Goal: Transaction & Acquisition: Purchase product/service

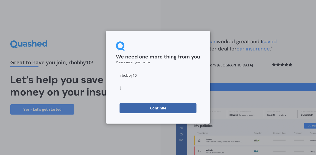
click at [127, 87] on input "j" at bounding box center [158, 87] width 84 height 10
type input "ricki"
click at [131, 108] on button "Continue" at bounding box center [158, 108] width 77 height 10
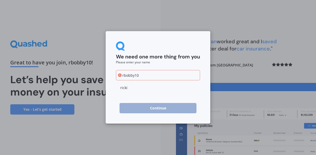
drag, startPoint x: 142, startPoint y: 78, endPoint x: 113, endPoint y: 84, distance: 30.2
click at [113, 84] on div "We need one more thing from you Please enter your name rbobby10 [PERSON_NAME] C…" at bounding box center [158, 77] width 105 height 92
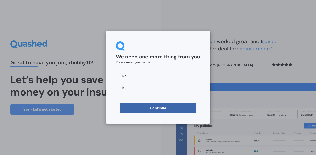
click at [136, 85] on input "ricki" at bounding box center [158, 87] width 84 height 10
click at [150, 78] on input "ricki" at bounding box center [158, 75] width 84 height 10
type input "r"
type input "Ricki"
click at [158, 67] on form "We need one more thing from you Please enter your name [PERSON_NAME] [PERSON_NA…" at bounding box center [158, 77] width 84 height 72
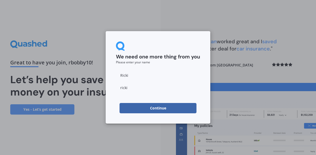
drag, startPoint x: 133, startPoint y: 87, endPoint x: 113, endPoint y: 93, distance: 20.9
click at [113, 93] on div "We need one more thing from you Please enter your name [PERSON_NAME] [PERSON_NA…" at bounding box center [158, 77] width 105 height 92
type input "[PERSON_NAME]"
click at [127, 111] on button "Continue" at bounding box center [158, 108] width 77 height 10
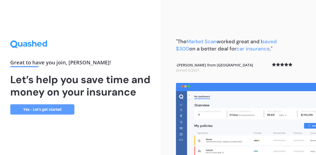
click at [43, 114] on link "Yes - Let’s get started" at bounding box center [42, 109] width 64 height 10
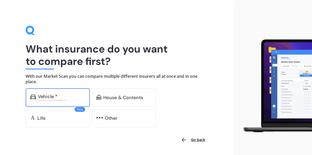
click at [63, 96] on div "Vehicle *" at bounding box center [61, 96] width 47 height 5
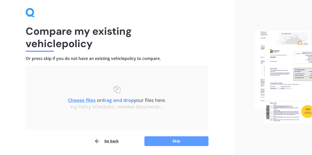
scroll to position [34, 0]
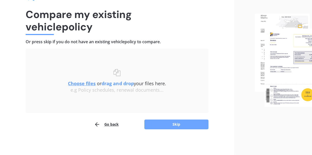
click at [159, 121] on button "Skip" at bounding box center [177, 124] width 64 height 10
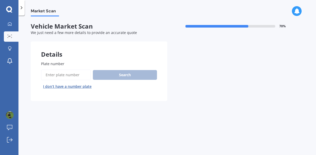
click at [68, 77] on input "Plate number" at bounding box center [66, 74] width 50 height 11
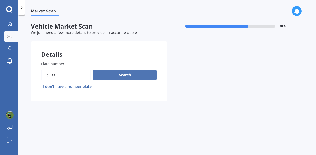
type input "pjt991"
click at [104, 75] on button "Search" at bounding box center [125, 75] width 64 height 10
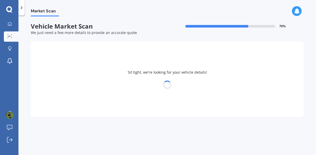
select select "MAZDA"
select select "DEMIO"
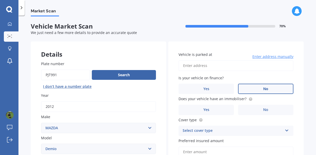
click at [263, 89] on span "No" at bounding box center [265, 88] width 5 height 4
click at [0, 0] on input "No" at bounding box center [0, 0] width 0 height 0
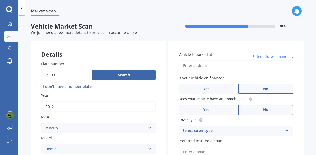
click at [250, 111] on label "No" at bounding box center [265, 109] width 55 height 10
click at [0, 0] on input "No" at bounding box center [0, 0] width 0 height 0
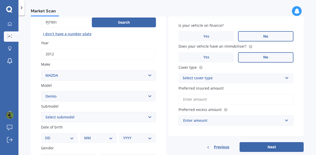
scroll to position [53, 0]
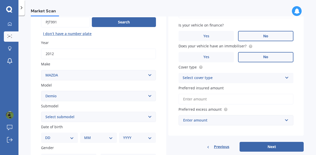
click at [117, 118] on select "Select submodel (All) Diesel Petrol XD Touring Turbo Diesel" at bounding box center [98, 116] width 115 height 10
select select "PETROL"
click at [41, 112] on select "Select submodel (All) Diesel Petrol XD Touring Turbo Diesel" at bounding box center [98, 116] width 115 height 10
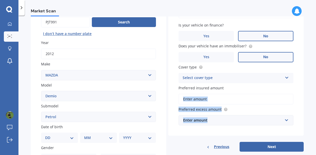
drag, startPoint x: 313, startPoint y: 88, endPoint x: 324, endPoint y: 123, distance: 36.1
click at [316, 123] on html "My Dashboard Market Scan Explore insurance Notifications [PERSON_NAME] Submit f…" at bounding box center [158, 77] width 316 height 155
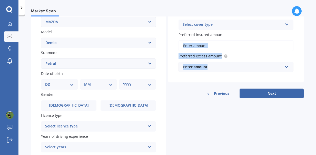
scroll to position [119, 0]
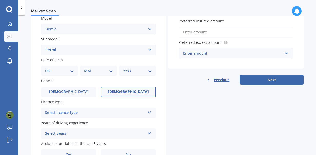
click at [122, 92] on span "[DEMOGRAPHIC_DATA]" at bounding box center [128, 91] width 41 height 4
click at [0, 0] on input "[DEMOGRAPHIC_DATA]" at bounding box center [0, 0] width 0 height 0
click at [93, 112] on div "Select licence type" at bounding box center [95, 112] width 100 height 6
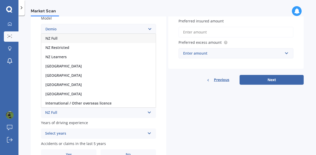
click at [61, 39] on div "NZ Full" at bounding box center [98, 38] width 114 height 9
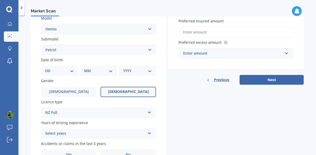
click at [64, 73] on select "DD 01 02 03 04 05 06 07 08 09 10 11 12 13 14 15 16 17 18 19 20 21 22 23 24 25 2…" at bounding box center [59, 71] width 29 height 6
select select "07"
click at [49, 68] on select "DD 01 02 03 04 05 06 07 08 09 10 11 12 13 14 15 16 17 18 19 20 21 22 23 24 25 2…" at bounding box center [59, 71] width 29 height 6
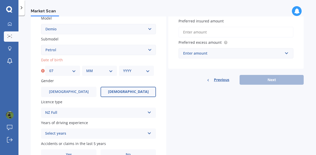
click at [103, 70] on select "MM 01 02 03 04 05 06 07 08 09 10 11 12" at bounding box center [99, 71] width 27 height 6
select select "09"
click at [86, 68] on select "MM 01 02 03 04 05 06 07 08 09 10 11 12" at bounding box center [99, 71] width 27 height 6
click at [129, 71] on select "YYYY 2025 2024 2023 2022 2021 2020 2019 2018 2017 2016 2015 2014 2013 2012 2011…" at bounding box center [136, 71] width 27 height 6
select select "1993"
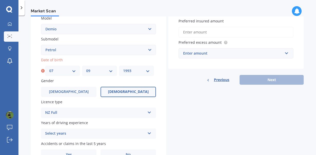
click at [123, 68] on select "YYYY 2025 2024 2023 2022 2021 2020 2019 2018 2017 2016 2015 2014 2013 2012 2011…" at bounding box center [136, 71] width 27 height 6
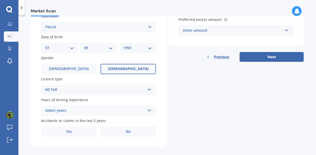
scroll to position [148, 0]
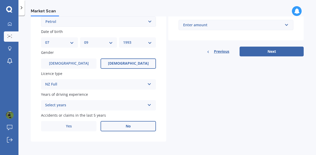
click at [133, 125] on label "No" at bounding box center [128, 126] width 55 height 10
click at [0, 0] on input "No" at bounding box center [0, 0] width 0 height 0
click at [126, 105] on div "Select years" at bounding box center [95, 105] width 100 height 6
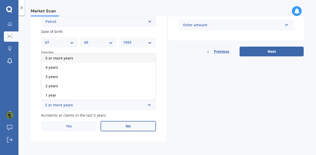
click at [74, 58] on div "5 or more years" at bounding box center [98, 57] width 114 height 9
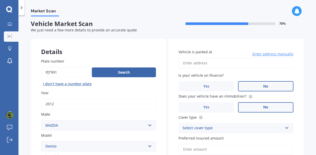
scroll to position [0, 0]
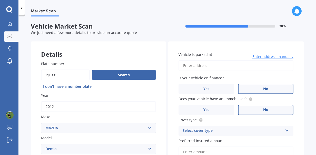
click at [228, 67] on input "Vehicle is parked at" at bounding box center [236, 65] width 115 height 11
type input "[STREET_ADDRESS]"
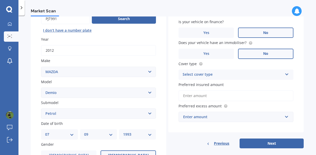
scroll to position [56, 0]
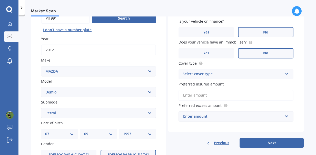
click at [204, 76] on div "Select cover type" at bounding box center [233, 74] width 100 height 6
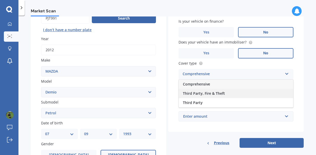
click at [198, 93] on span "Third Party, Fire & Theft" at bounding box center [204, 93] width 42 height 5
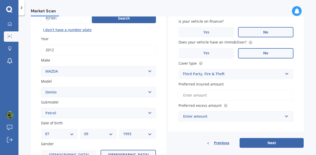
click at [207, 97] on input "Preferred insured amount" at bounding box center [236, 95] width 115 height 11
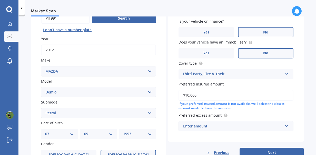
type input "$10,000"
click at [218, 126] on div "Enter amount" at bounding box center [233, 126] width 100 height 6
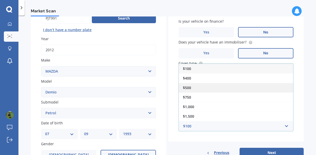
click at [189, 86] on span "$500" at bounding box center [187, 87] width 8 height 5
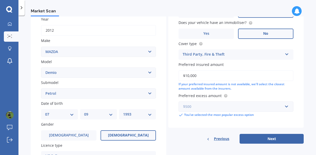
scroll to position [90, 0]
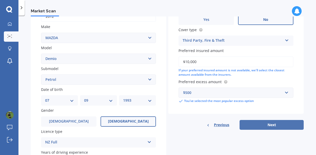
click at [278, 125] on button "Next" at bounding box center [272, 125] width 64 height 10
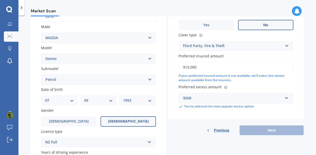
scroll to position [35, 0]
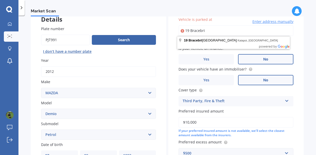
click at [248, 4] on div "Market Scan" at bounding box center [167, 8] width 298 height 16
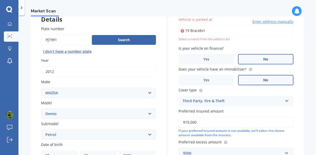
click at [210, 30] on input "19 Bracebri" at bounding box center [236, 30] width 115 height 11
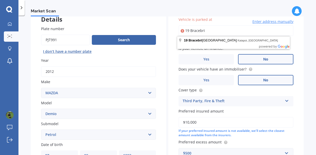
click at [210, 30] on input "19 Bracebri" at bounding box center [236, 30] width 115 height 11
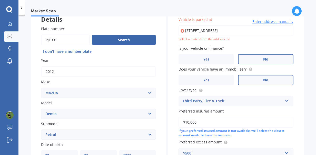
type input "[STREET_ADDRESS]"
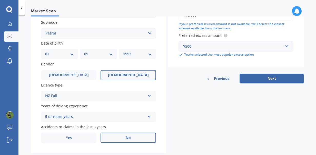
scroll to position [137, 0]
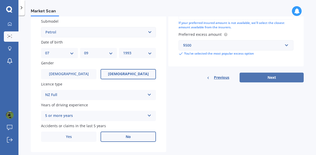
click at [265, 79] on button "Next" at bounding box center [272, 77] width 64 height 10
select select "07"
select select "09"
select select "1993"
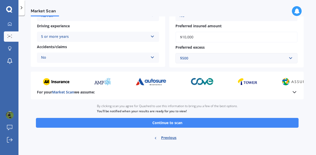
scroll to position [111, 0]
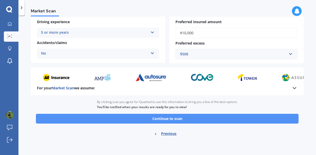
click at [231, 120] on button "Continue to scan" at bounding box center [167, 118] width 263 height 10
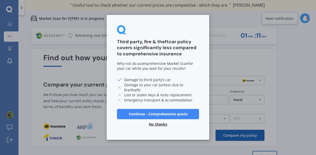
click at [169, 112] on button "Continue - Comprehensive quote" at bounding box center [158, 114] width 82 height 10
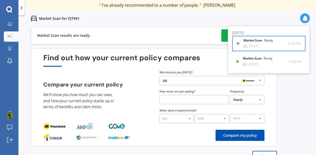
click at [261, 44] on div "Market Scan Ready" at bounding box center [262, 42] width 36 height 6
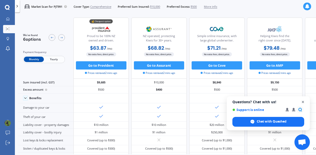
click at [303, 101] on span "Open chat" at bounding box center [303, 102] width 6 height 6
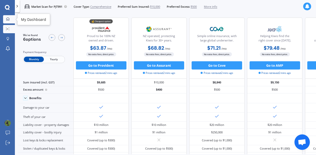
click at [7, 18] on icon at bounding box center [7, 18] width 3 height 3
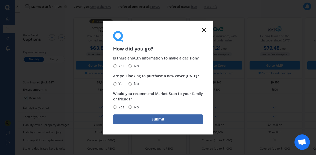
click at [116, 66] on input "Yes" at bounding box center [114, 65] width 3 height 3
radio input "true"
click at [115, 83] on input "Yes" at bounding box center [114, 83] width 3 height 3
radio input "true"
click at [114, 107] on input "Yes" at bounding box center [114, 106] width 3 height 3
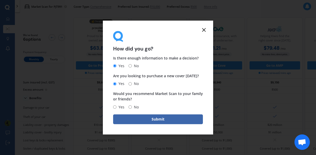
radio input "true"
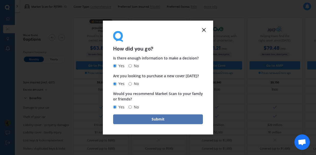
click at [126, 121] on button "Submit" at bounding box center [158, 119] width 90 height 10
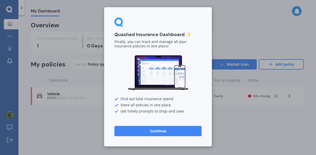
click at [139, 129] on button "Continue" at bounding box center [157, 131] width 87 height 10
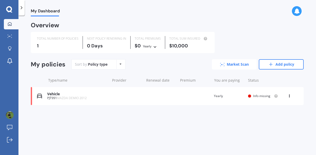
click at [228, 63] on link "Market Scan" at bounding box center [234, 64] width 45 height 10
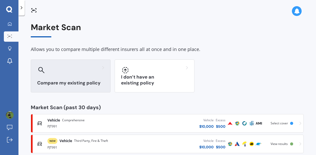
click at [84, 76] on div "Compare my existing policy" at bounding box center [71, 75] width 80 height 33
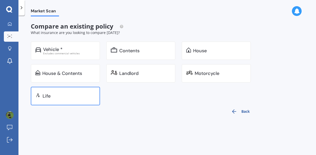
click at [66, 96] on div "Life" at bounding box center [69, 95] width 53 height 5
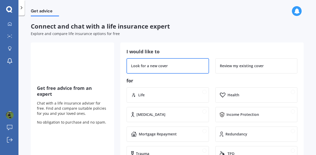
click at [148, 63] on div "Look for a new cover" at bounding box center [149, 65] width 37 height 5
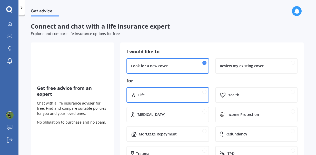
click at [154, 96] on div "Life" at bounding box center [171, 94] width 66 height 5
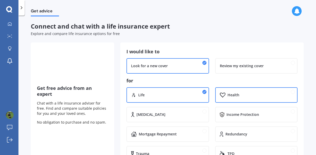
click at [225, 92] on div "Health" at bounding box center [256, 94] width 83 height 15
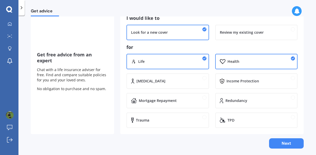
scroll to position [36, 0]
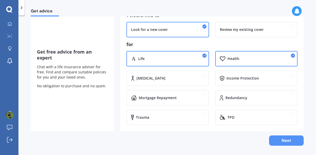
click at [283, 140] on button "Next" at bounding box center [286, 140] width 35 height 10
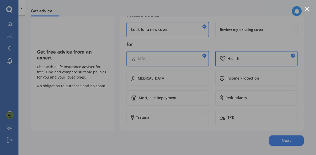
click at [307, 9] on div at bounding box center [307, 8] width 5 height 5
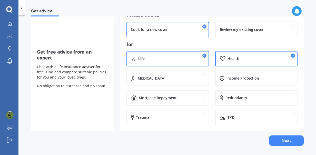
click at [283, 58] on div "Health" at bounding box center [260, 58] width 65 height 5
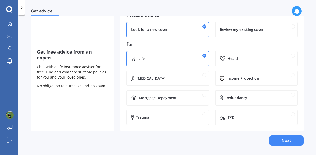
click at [185, 65] on div "Life" at bounding box center [168, 58] width 83 height 15
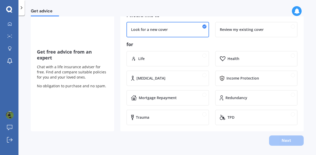
click at [179, 33] on div "Look for a new cover" at bounding box center [168, 29] width 83 height 15
click at [203, 27] on icon at bounding box center [204, 26] width 3 height 3
click at [223, 3] on div "Get advice" at bounding box center [167, 8] width 298 height 16
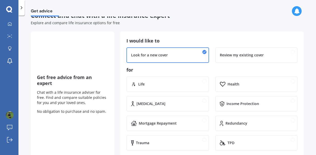
scroll to position [0, 0]
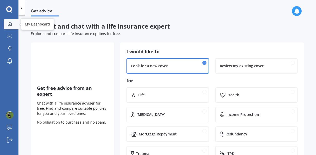
click at [11, 24] on icon at bounding box center [10, 24] width 4 height 4
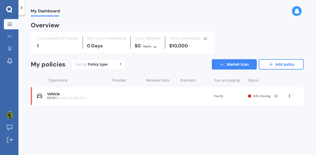
click at [289, 96] on icon at bounding box center [290, 94] width 4 height 3
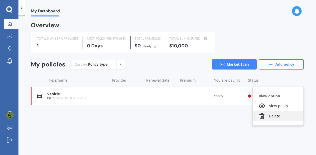
click at [275, 116] on div "Delete" at bounding box center [278, 116] width 51 height 10
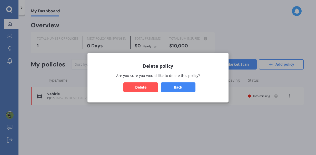
click at [143, 86] on button "Delete" at bounding box center [140, 87] width 35 height 10
